Goal: Task Accomplishment & Management: Complete application form

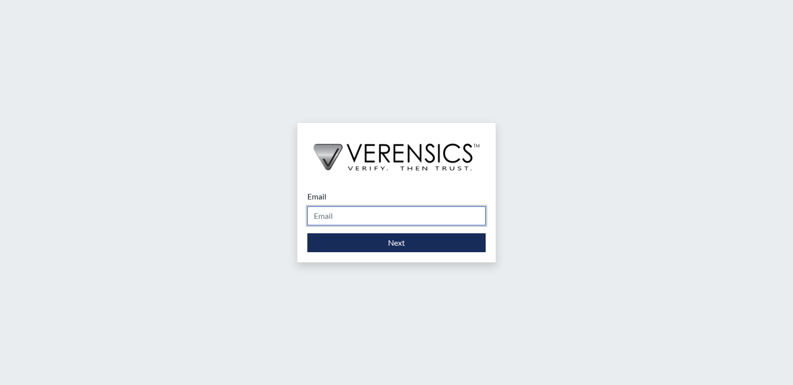
click at [404, 214] on input "Email" at bounding box center [396, 216] width 178 height 19
type input "[PERSON_NAME][EMAIL_ADDRESS][PERSON_NAME][DOMAIN_NAME]"
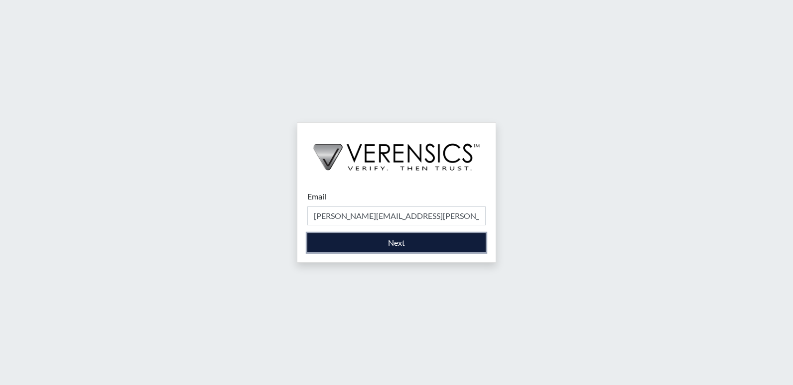
click at [405, 243] on button "Next" at bounding box center [396, 242] width 178 height 19
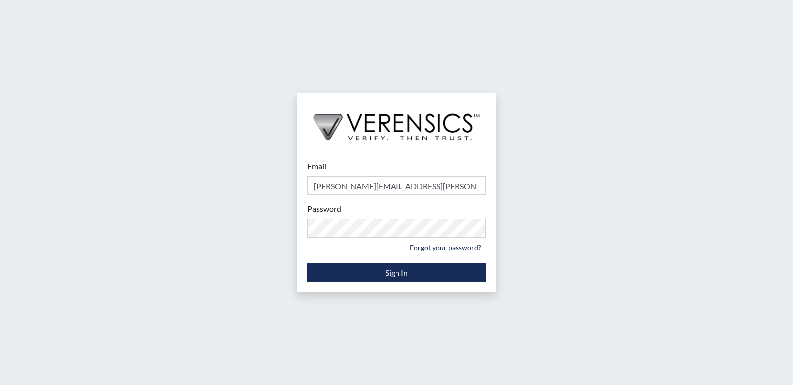
click at [642, 289] on div "Email [PERSON_NAME][EMAIL_ADDRESS][PERSON_NAME][DOMAIN_NAME] Please provide you…" at bounding box center [396, 192] width 793 height 385
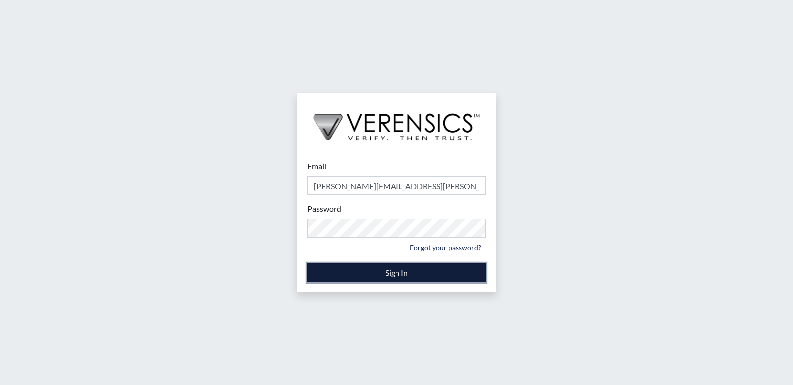
click at [405, 275] on button "Sign In" at bounding box center [396, 272] width 178 height 19
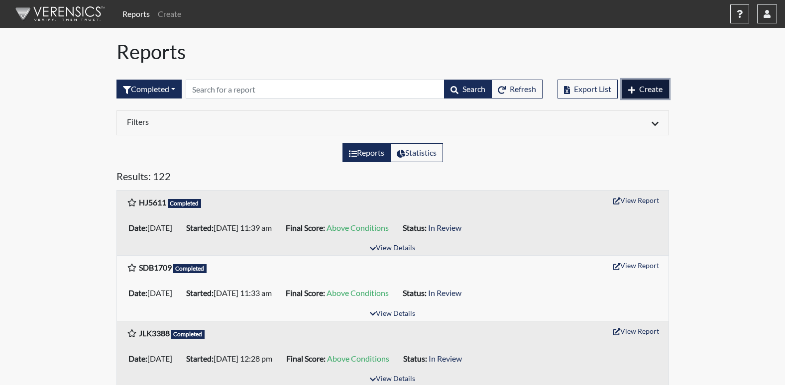
click at [648, 89] on span "Create" at bounding box center [650, 88] width 23 height 9
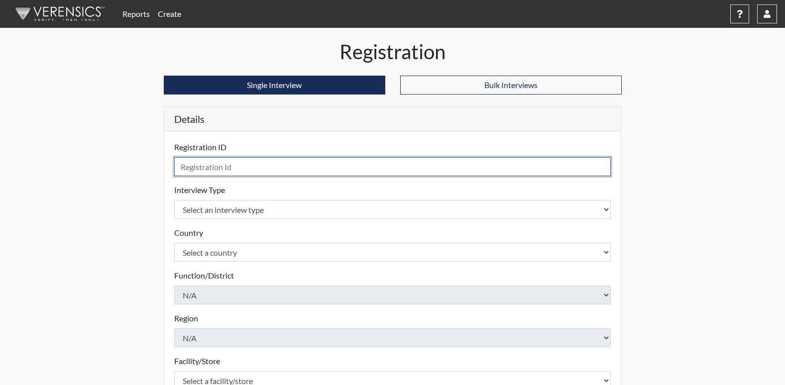
click at [296, 168] on input "text" at bounding box center [392, 166] width 437 height 19
type input "DT9295"
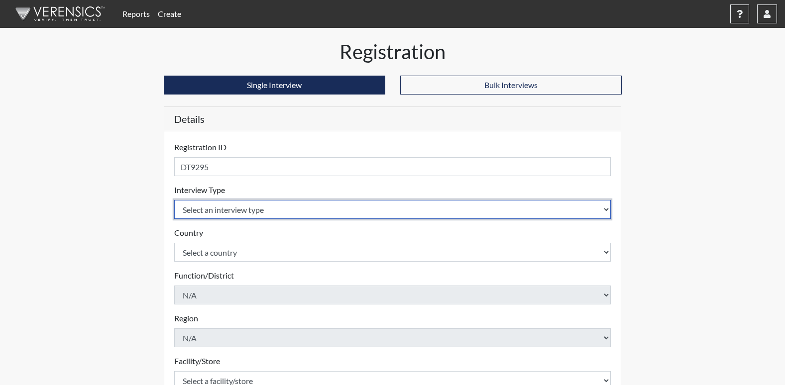
click at [254, 211] on select "Select an interview type Corrections Pre-Employment" at bounding box center [392, 209] width 437 height 19
select select "ff733e93-e1bf-11ea-9c9f-0eff0cf7eb8f"
click at [174, 200] on select "Select an interview type Corrections Pre-Employment" at bounding box center [392, 209] width 437 height 19
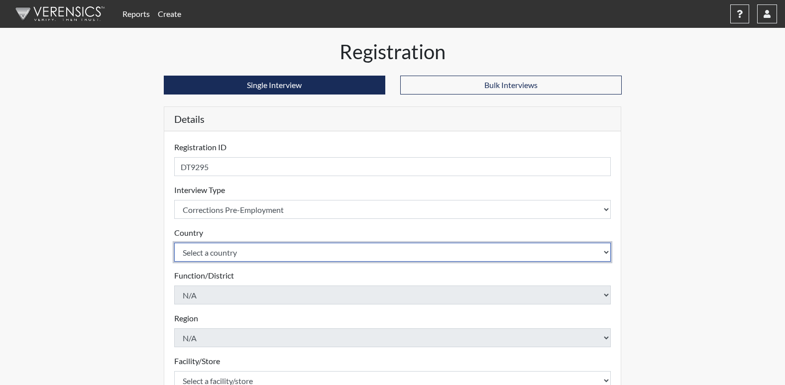
click at [225, 250] on select "Select a country [GEOGRAPHIC_DATA] [GEOGRAPHIC_DATA]" at bounding box center [392, 252] width 437 height 19
select select "united-states-of-[GEOGRAPHIC_DATA]"
click at [174, 243] on select "Select a country [GEOGRAPHIC_DATA] [GEOGRAPHIC_DATA]" at bounding box center [392, 252] width 437 height 19
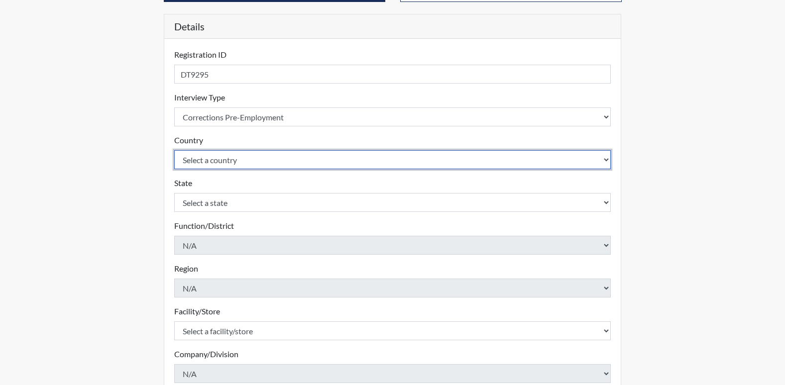
scroll to position [100, 0]
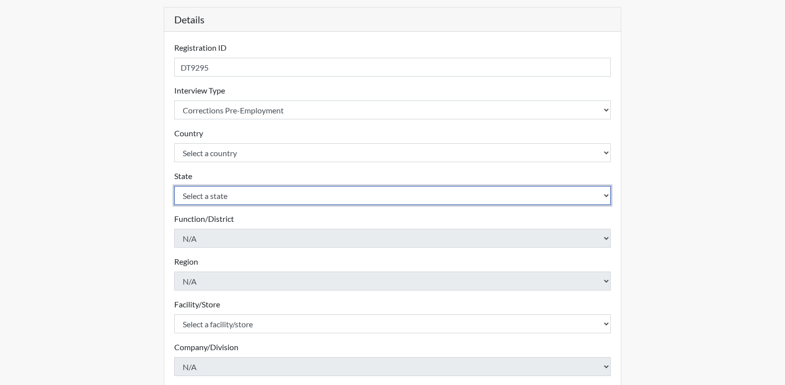
click at [245, 188] on select "Select a state [US_STATE] [US_STATE] [US_STATE] [US_STATE] [US_STATE] [US_STATE…" at bounding box center [392, 195] width 437 height 19
select select "GA"
click at [174, 186] on select "Select a state [US_STATE] [US_STATE] [US_STATE] [US_STATE] [US_STATE] [US_STATE…" at bounding box center [392, 195] width 437 height 19
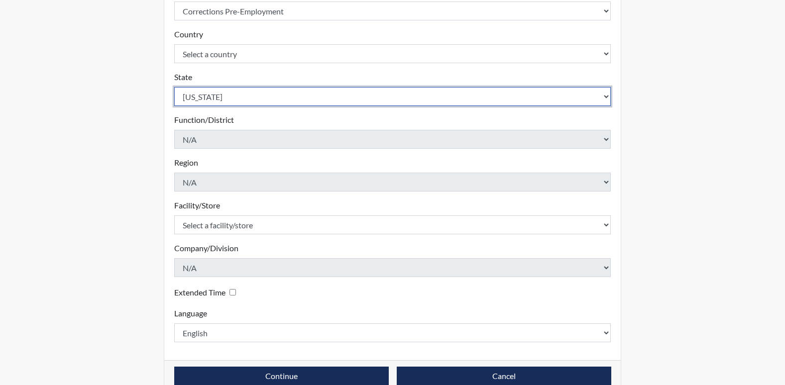
scroll to position [199, 0]
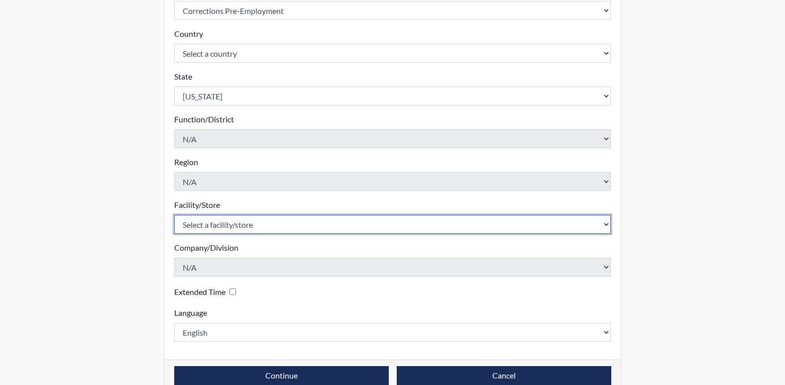
click at [253, 227] on select "Select a facility/store GD&CP*" at bounding box center [392, 224] width 437 height 19
select select "caef7334-c143-44bb-af56-c58759ea25cb"
click at [174, 215] on select "Select a facility/store GD&CP*" at bounding box center [392, 224] width 437 height 19
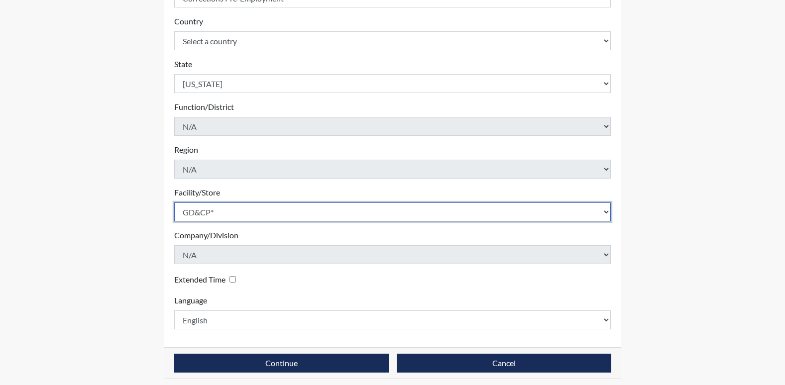
scroll to position [218, 0]
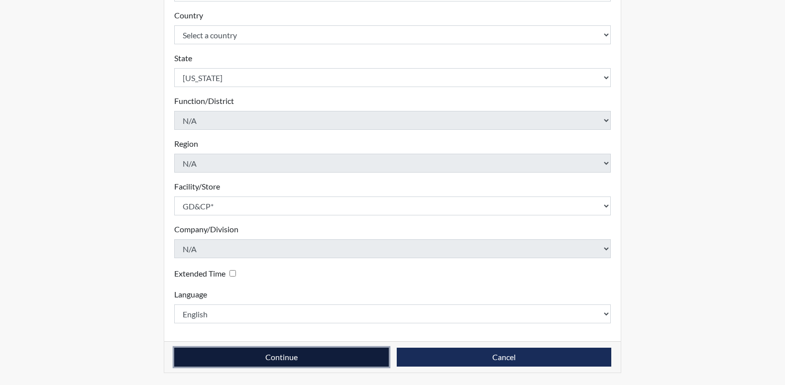
click at [317, 356] on button "Continue" at bounding box center [281, 357] width 215 height 19
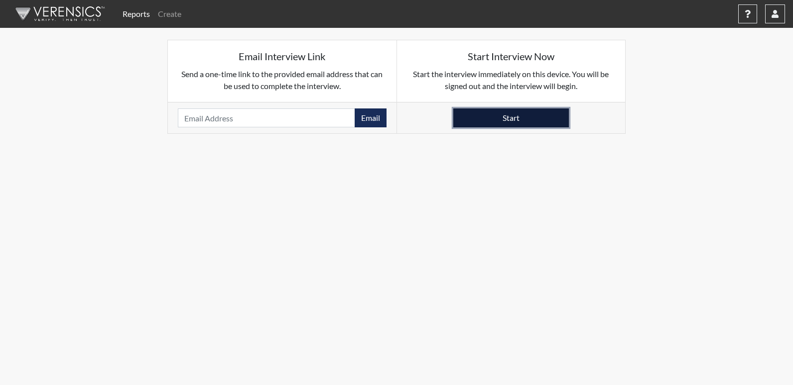
drag, startPoint x: 513, startPoint y: 110, endPoint x: 502, endPoint y: 121, distance: 16.2
click at [502, 121] on button "Start" at bounding box center [511, 118] width 116 height 19
